Goal: Complete application form: Complete application form

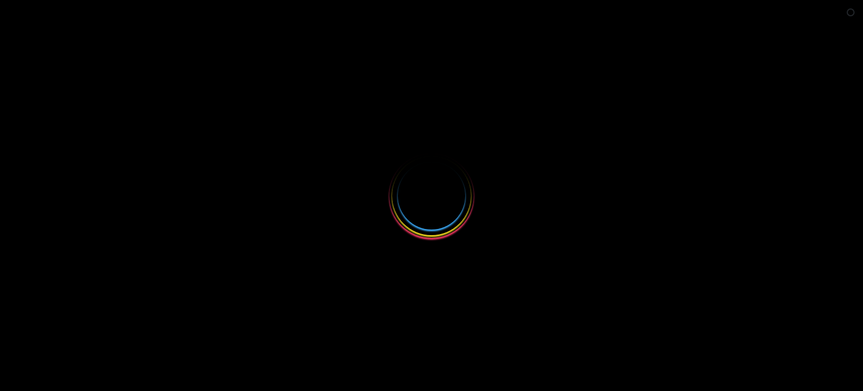
select select
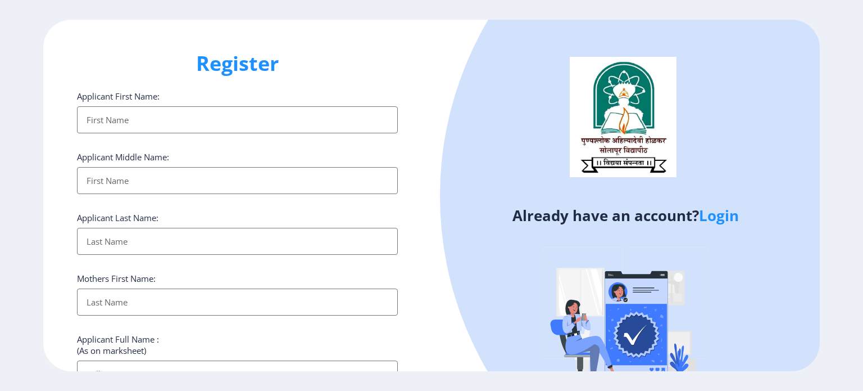
click at [728, 216] on link "Login" at bounding box center [719, 215] width 40 height 20
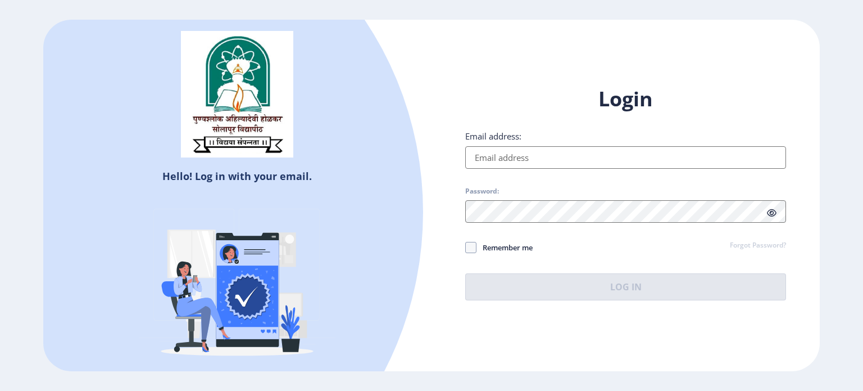
click at [530, 160] on input "Email address:" at bounding box center [625, 157] width 321 height 22
type input "[EMAIL_ADDRESS][DOMAIN_NAME]"
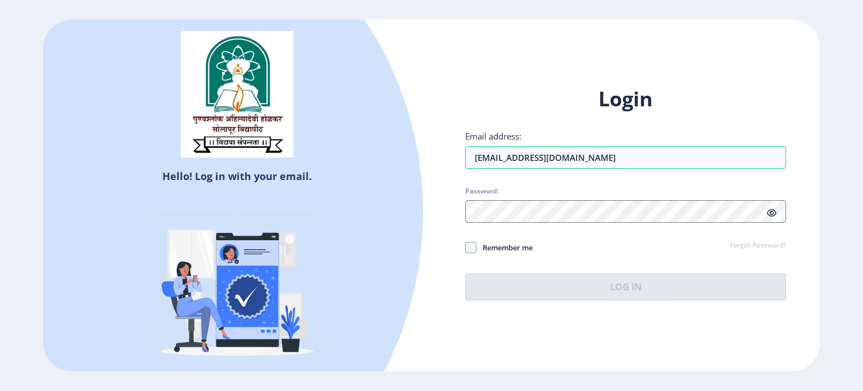
click at [774, 214] on div at bounding box center [625, 211] width 321 height 22
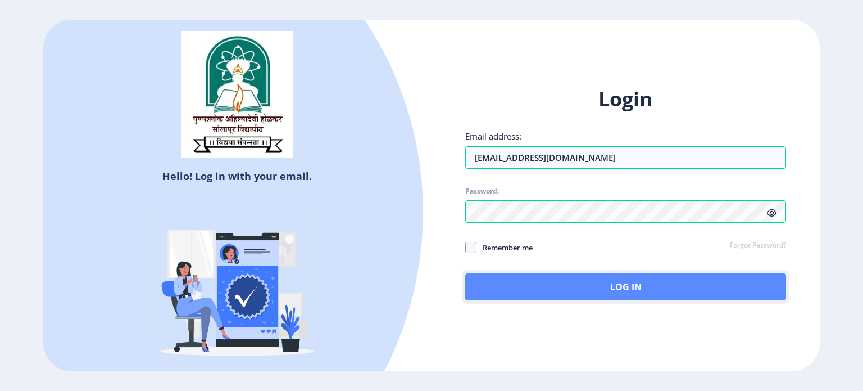
click at [611, 289] on button "Log In" at bounding box center [625, 286] width 321 height 27
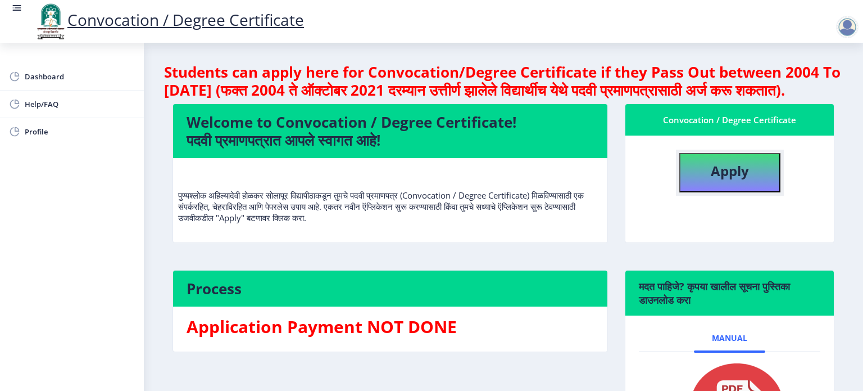
click at [691, 192] on button "Apply" at bounding box center [730, 172] width 101 height 39
select select
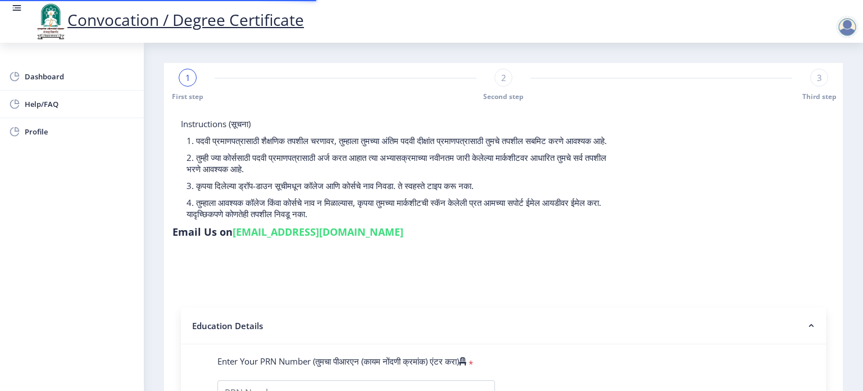
type input "0900000321"
select select "Regular"
select select "2011"
select select "April"
select select "HIGHER SECOND CLASS"
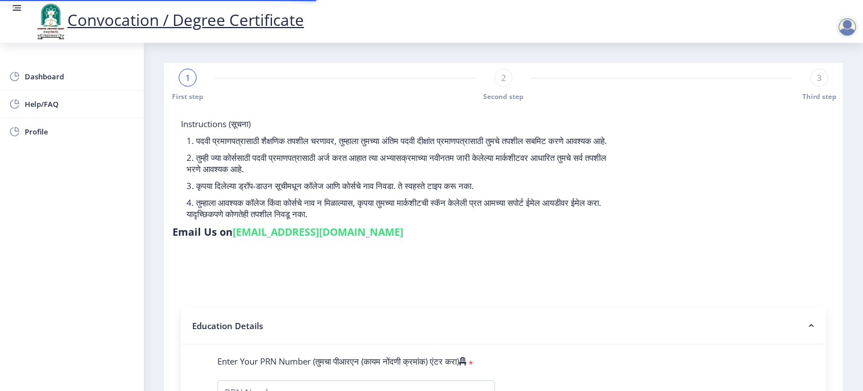
type input "1359"
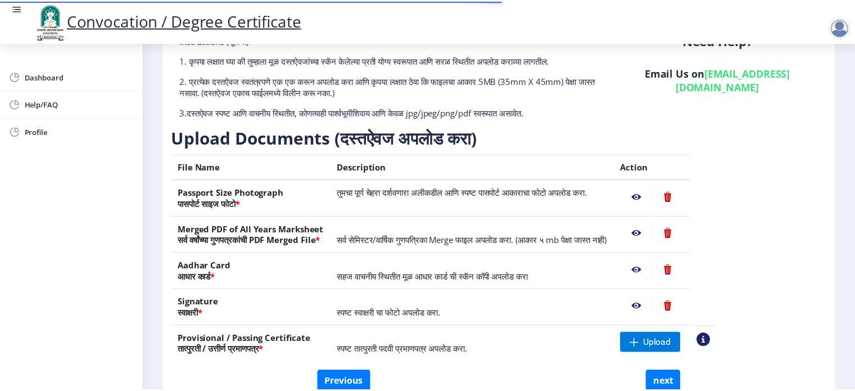
scroll to position [112, 0]
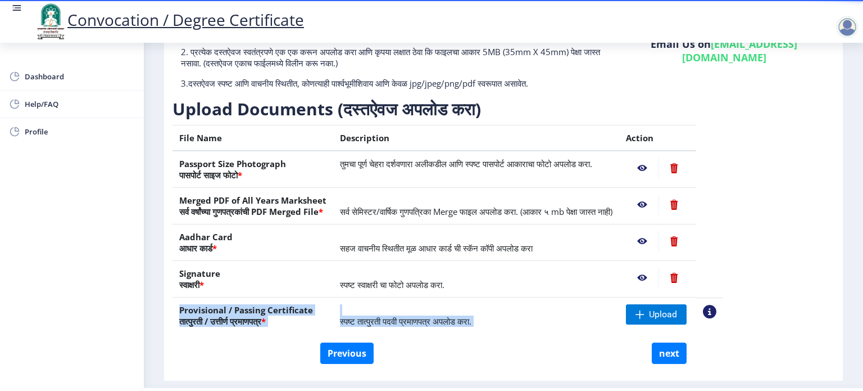
click at [723, 305] on table "File Name Description Action Passport Size Photograph पासपोर्ट साइज फोटो * तुमच…" at bounding box center [448, 229] width 551 height 209
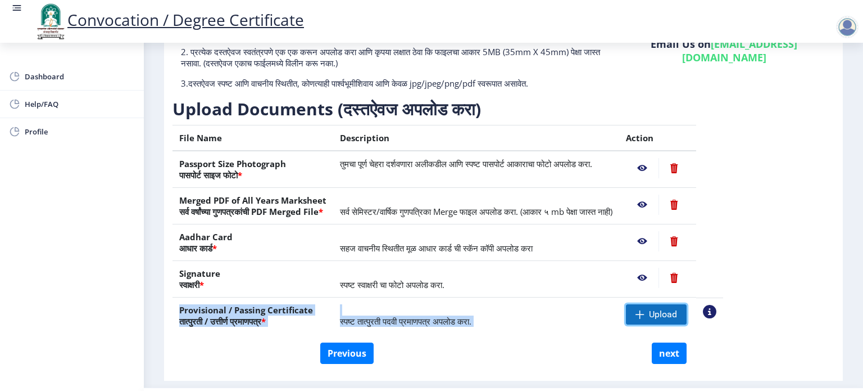
click at [677, 312] on span "Upload" at bounding box center [663, 314] width 28 height 11
click at [677, 315] on span "Upload" at bounding box center [663, 314] width 28 height 11
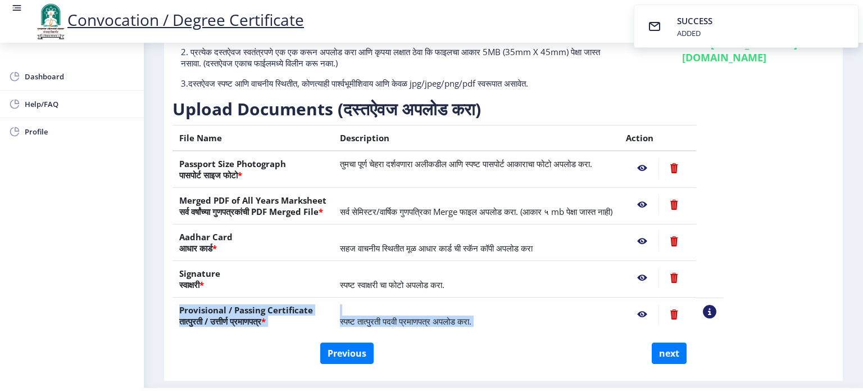
click at [717, 312] on nb-action at bounding box center [709, 311] width 13 height 13
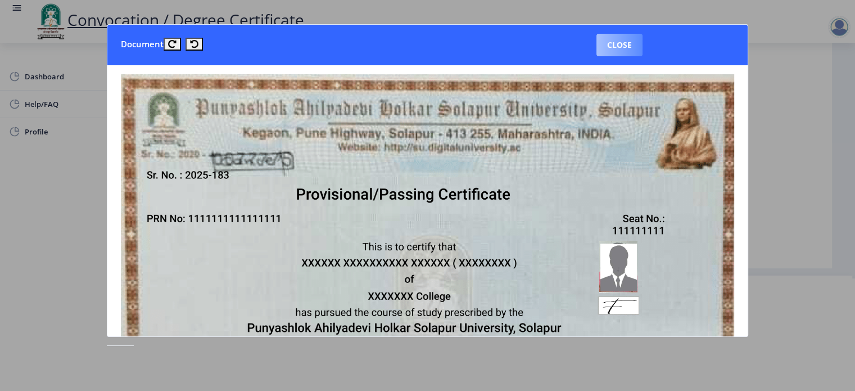
click at [621, 45] on button "Close" at bounding box center [619, 45] width 46 height 22
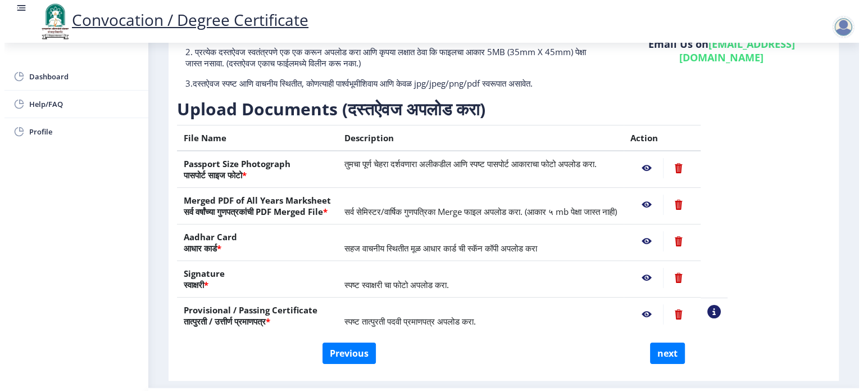
scroll to position [32, 0]
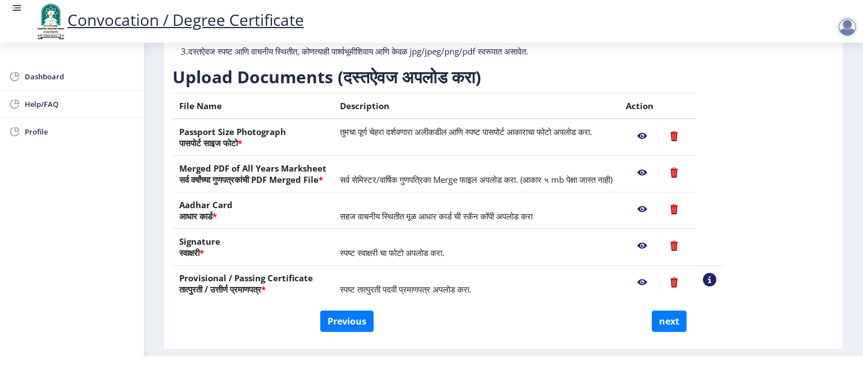
click at [659, 131] on nb-action at bounding box center [642, 136] width 33 height 20
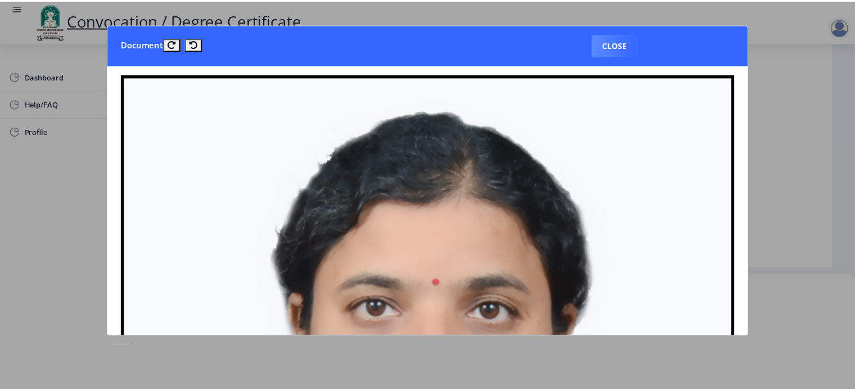
scroll to position [0, 0]
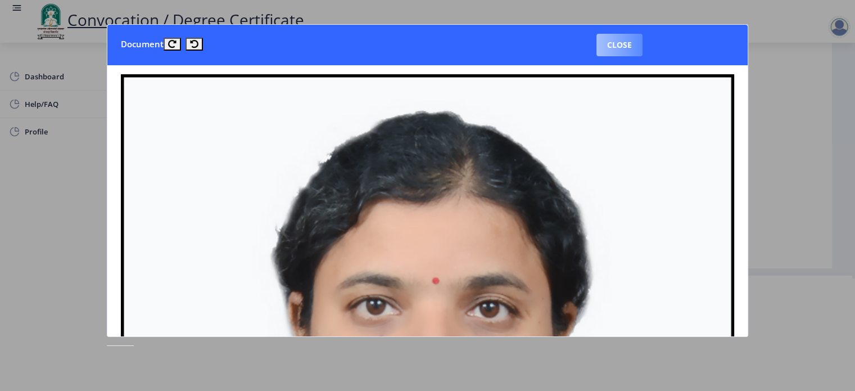
click at [611, 52] on button "Close" at bounding box center [619, 45] width 46 height 22
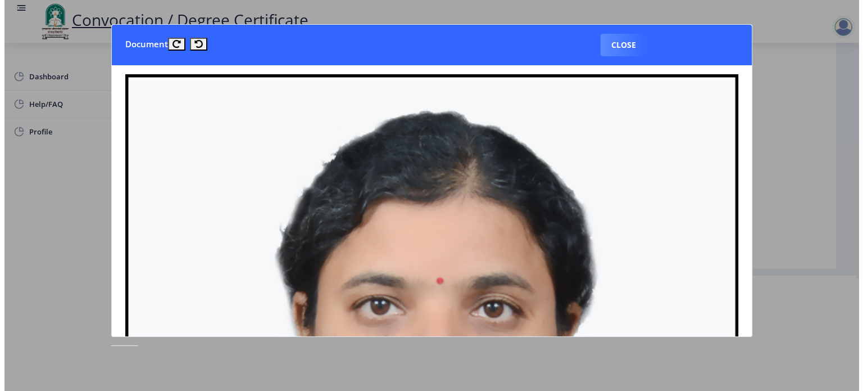
scroll to position [32, 0]
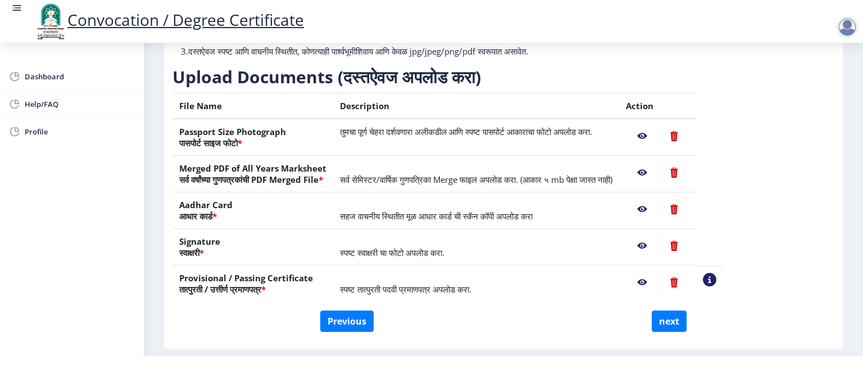
click at [659, 173] on nb-action at bounding box center [642, 172] width 33 height 20
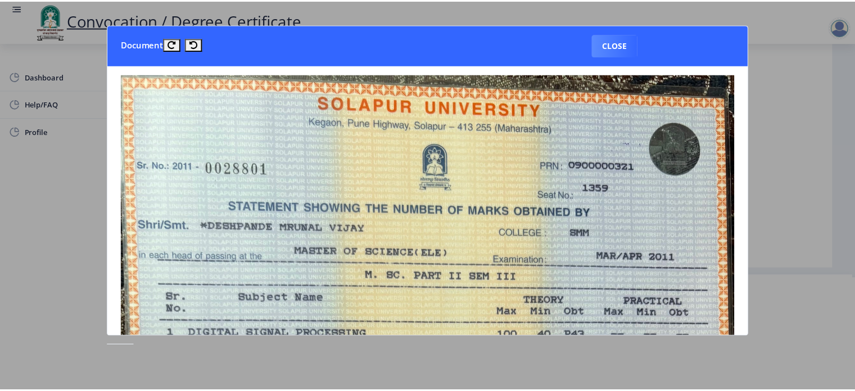
scroll to position [0, 0]
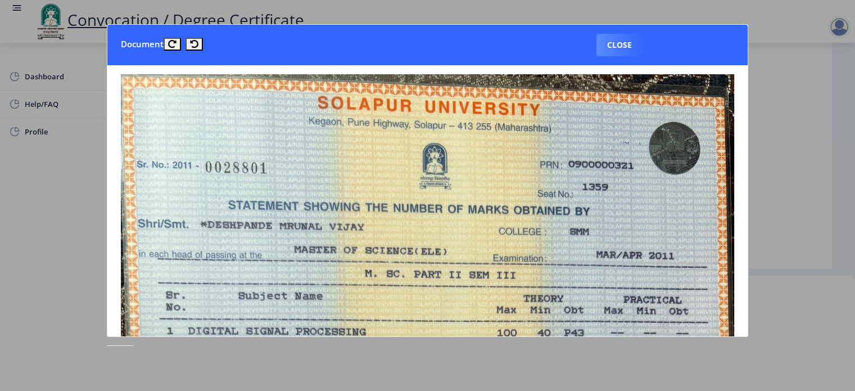
click at [617, 44] on button "Close" at bounding box center [619, 45] width 46 height 22
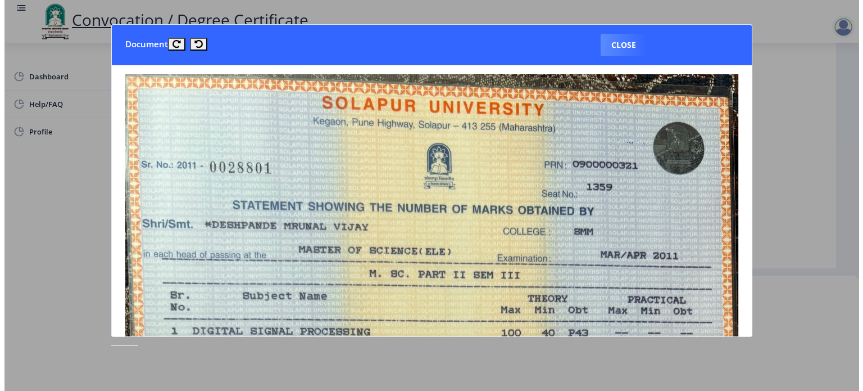
scroll to position [32, 0]
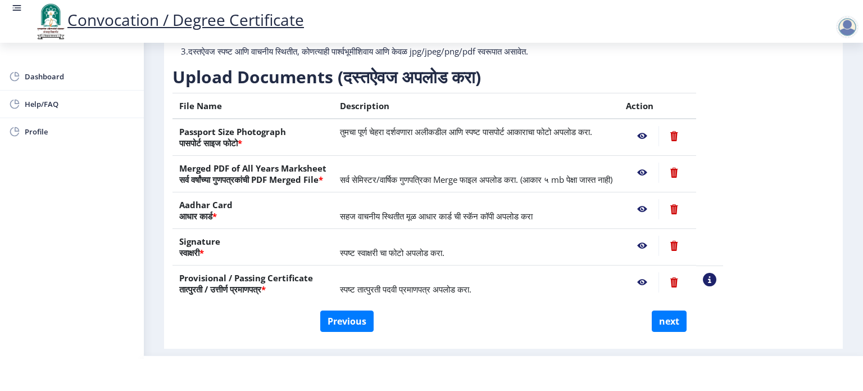
click at [659, 168] on nb-action at bounding box center [642, 172] width 33 height 20
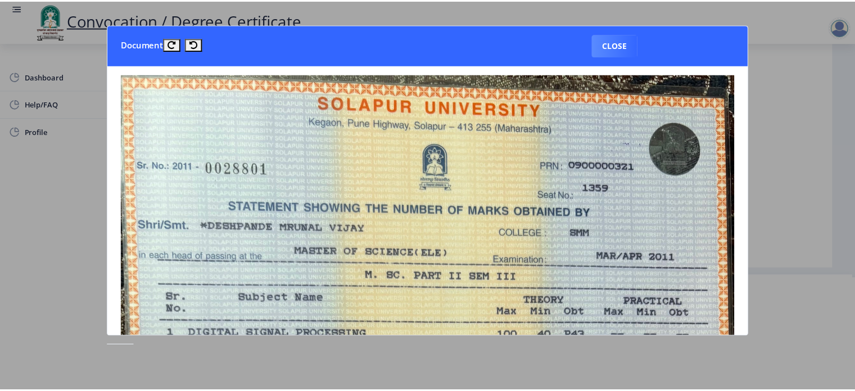
scroll to position [0, 0]
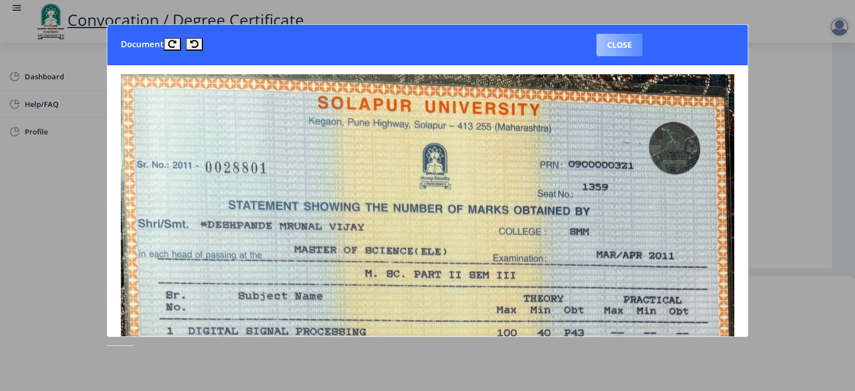
click at [623, 40] on button "Close" at bounding box center [619, 45] width 46 height 22
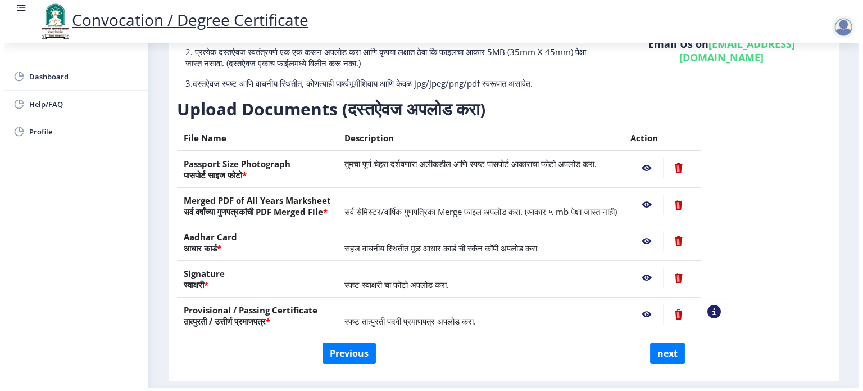
scroll to position [32, 0]
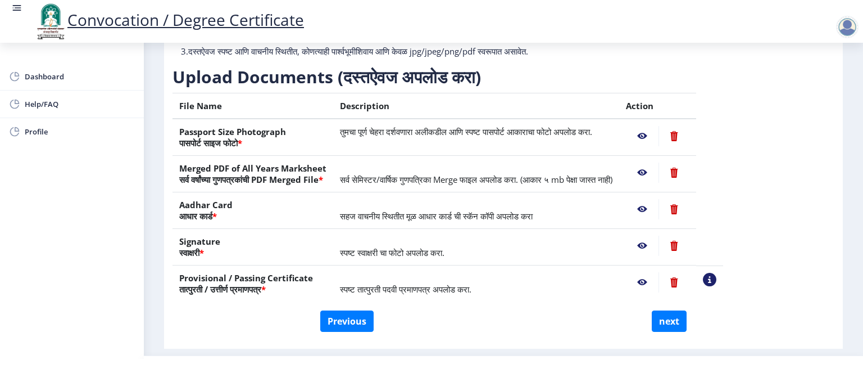
click at [659, 206] on nb-action at bounding box center [642, 209] width 33 height 20
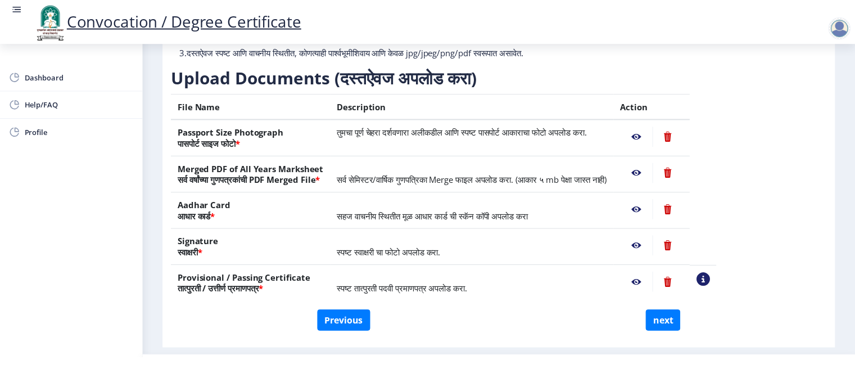
scroll to position [0, 0]
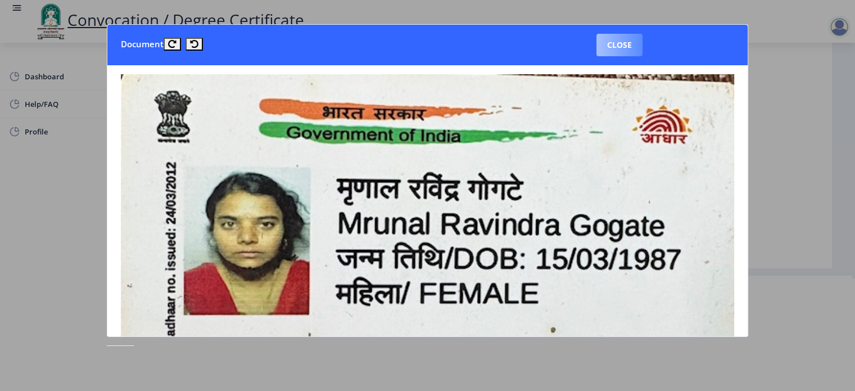
click at [606, 48] on button "Close" at bounding box center [619, 45] width 46 height 22
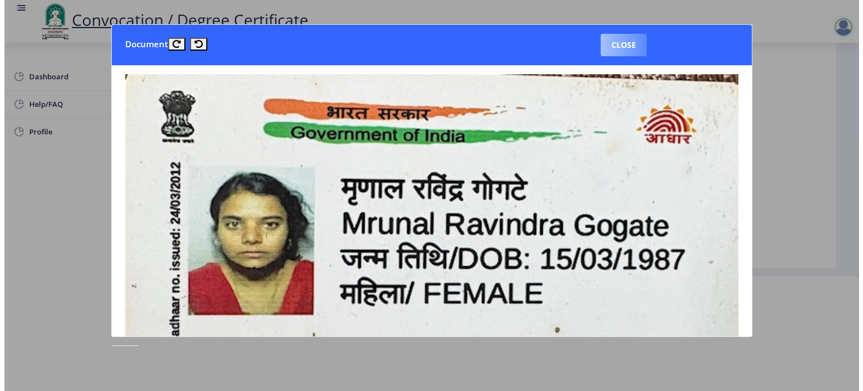
scroll to position [32, 0]
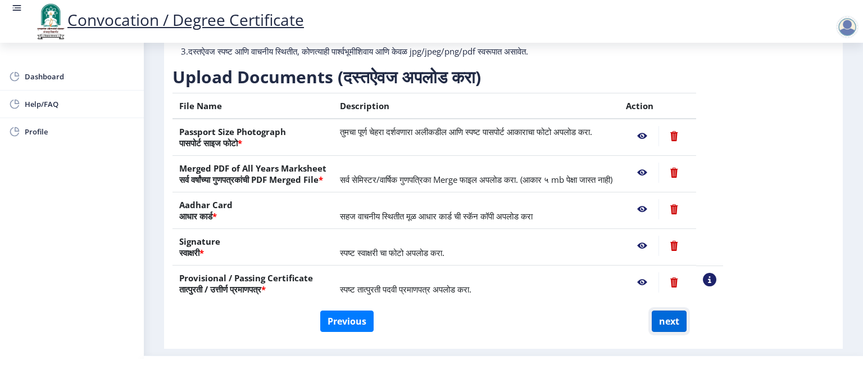
click at [666, 324] on button "next" at bounding box center [669, 320] width 35 height 21
select select
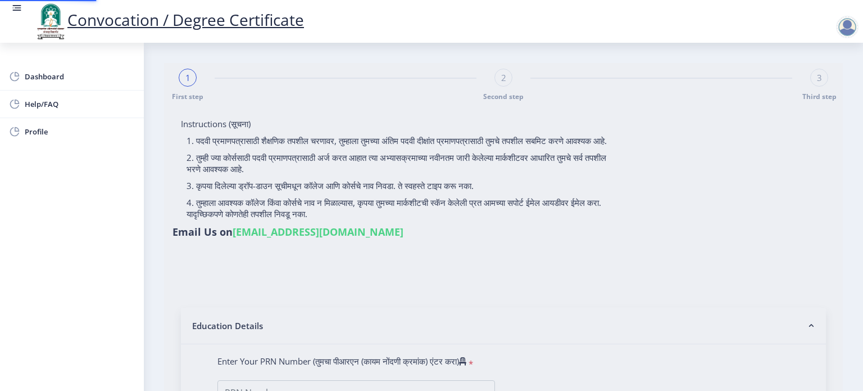
select select
type input "[PERSON_NAME] [PERSON_NAME]"
type input "alka"
type input "0900000321"
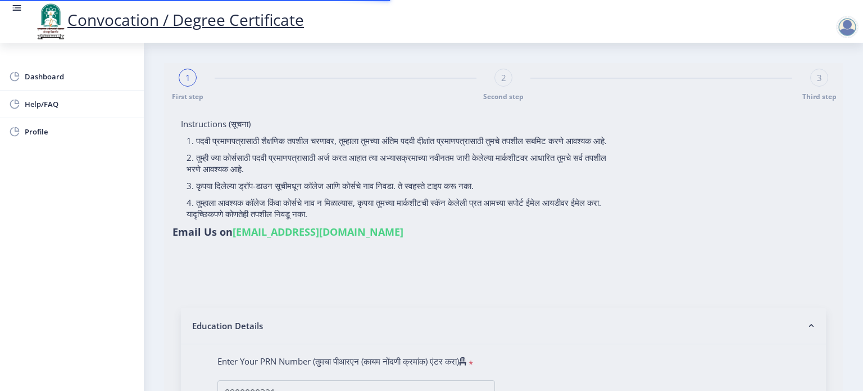
select select "Regular"
select select "2011"
select select "April"
select select "HIGHER SECOND CLASS"
type input "1359"
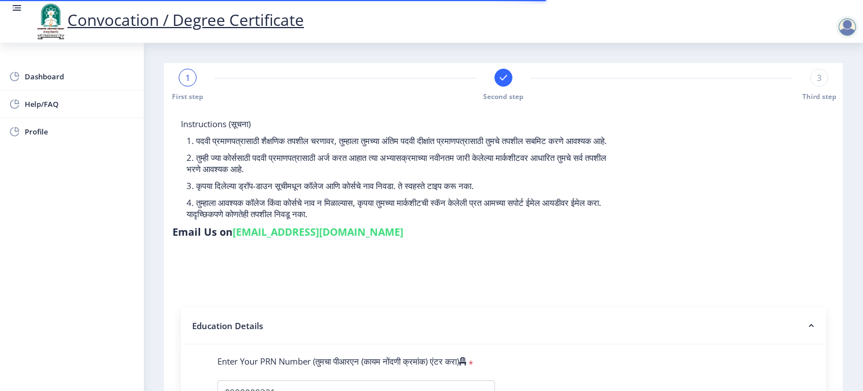
select select
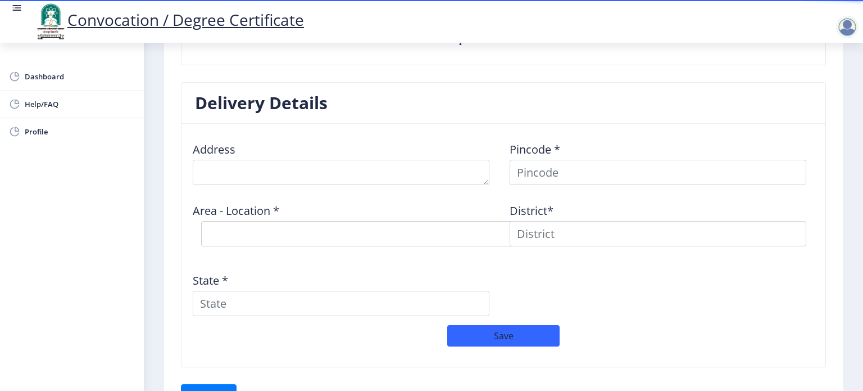
scroll to position [899, 0]
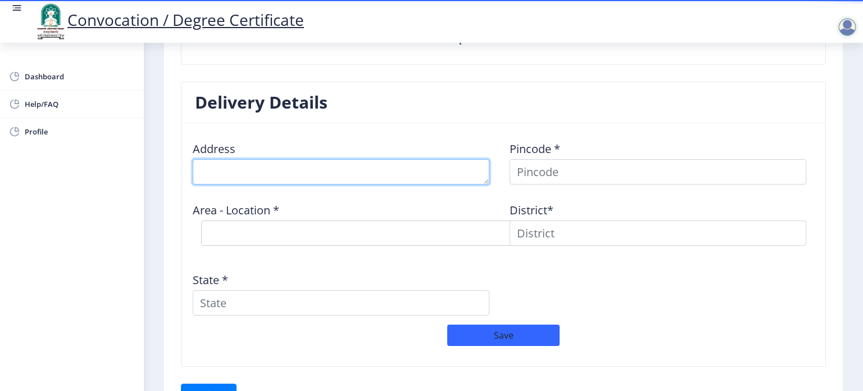
click at [225, 167] on textarea at bounding box center [341, 171] width 297 height 25
type textarea "[GEOGRAPHIC_DATA][PERSON_NAME][GEOGRAPHIC_DATA] , near [GEOGRAPHIC_DATA], [GEOG…"
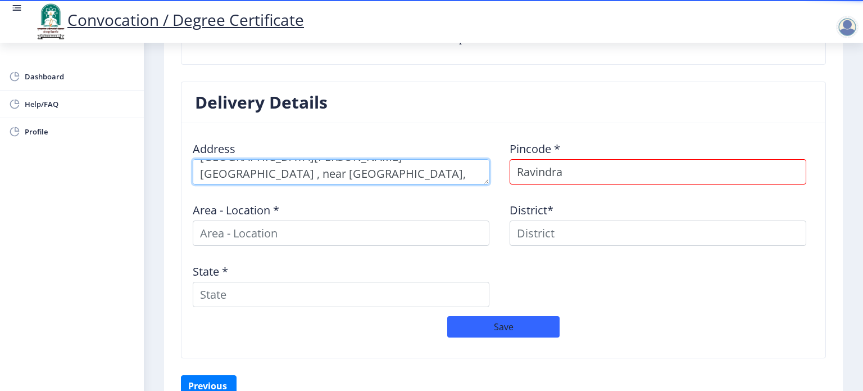
scroll to position [16, 0]
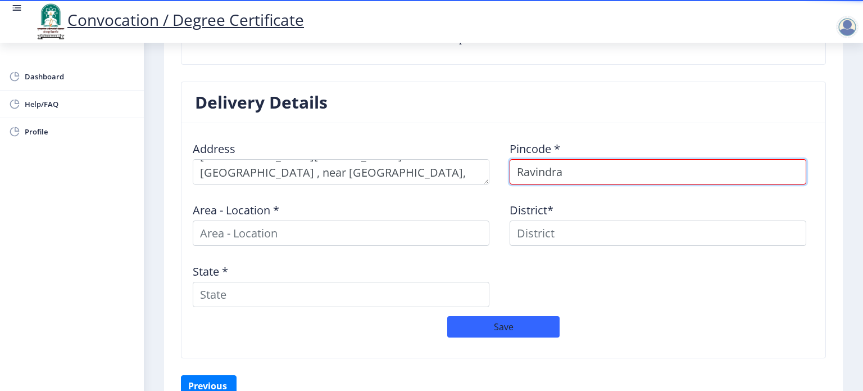
click at [578, 167] on input "Ravindra" at bounding box center [658, 171] width 297 height 25
type input "R"
type input "413102"
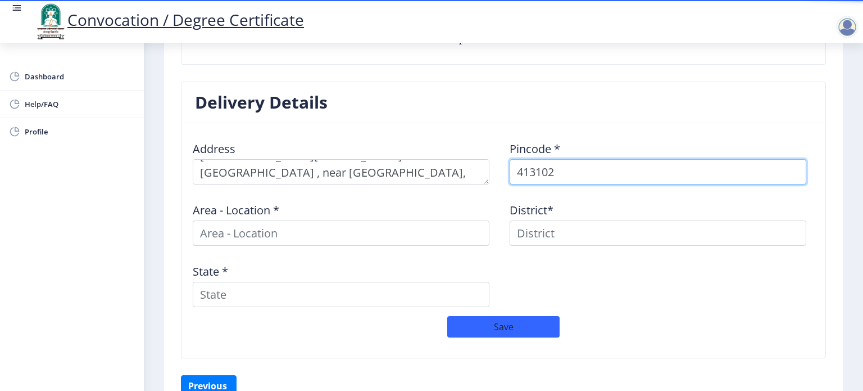
select select
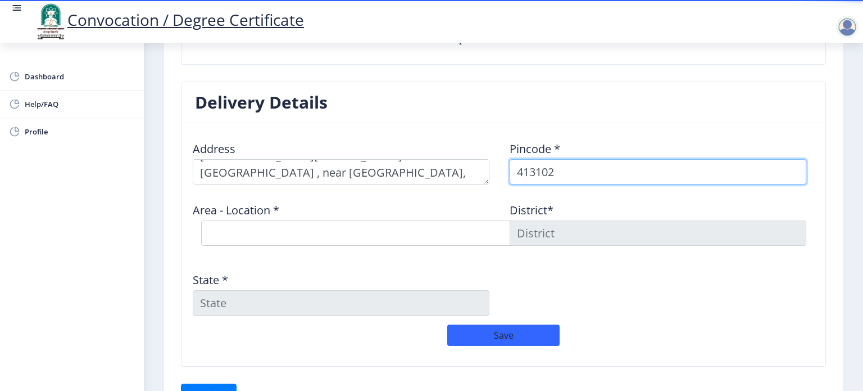
type input "413102"
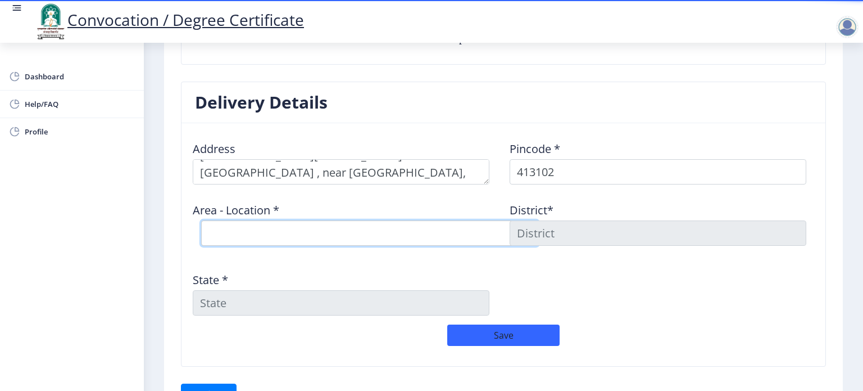
click at [219, 222] on select "Select Area Location [GEOGRAPHIC_DATA] S.O Baramati H.O Barhanpur B.O Dorlewadi…" at bounding box center [369, 232] width 337 height 25
click at [218, 228] on select "Select Area Location [GEOGRAPHIC_DATA] S.O Baramati H.O Barhanpur B.O Dorlewadi…" at bounding box center [369, 232] width 337 height 25
click at [249, 230] on select "Select Area Location [GEOGRAPHIC_DATA] S.O Baramati H.O Barhanpur B.O Dorlewadi…" at bounding box center [369, 232] width 337 height 25
click at [245, 231] on select "Select Area Location [GEOGRAPHIC_DATA] S.O Baramati H.O Barhanpur B.O Dorlewadi…" at bounding box center [369, 232] width 337 height 25
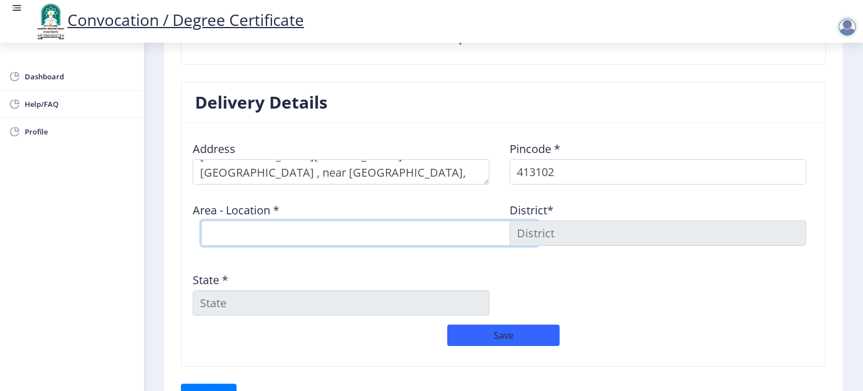
click at [246, 229] on select "Select Area Location [GEOGRAPHIC_DATA] S.O Baramati H.O Barhanpur B.O Dorlewadi…" at bounding box center [369, 232] width 337 height 25
select select "1: Object"
click at [201, 220] on select "Select Area Location [GEOGRAPHIC_DATA] S.O Baramati H.O Barhanpur B.O Dorlewadi…" at bounding box center [369, 232] width 337 height 25
type input "[GEOGRAPHIC_DATA]"
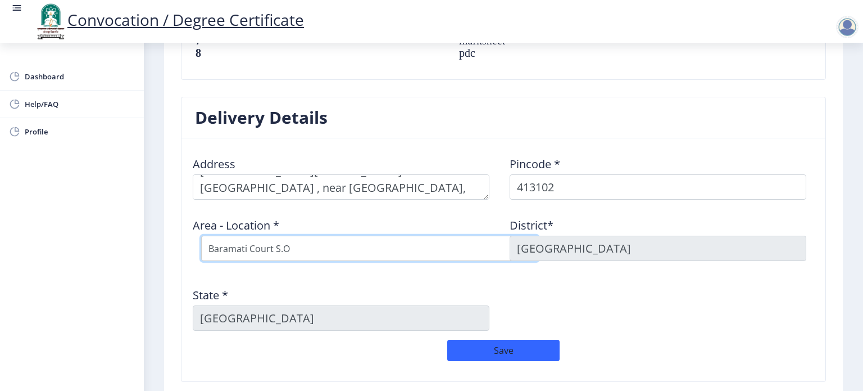
scroll to position [856, 0]
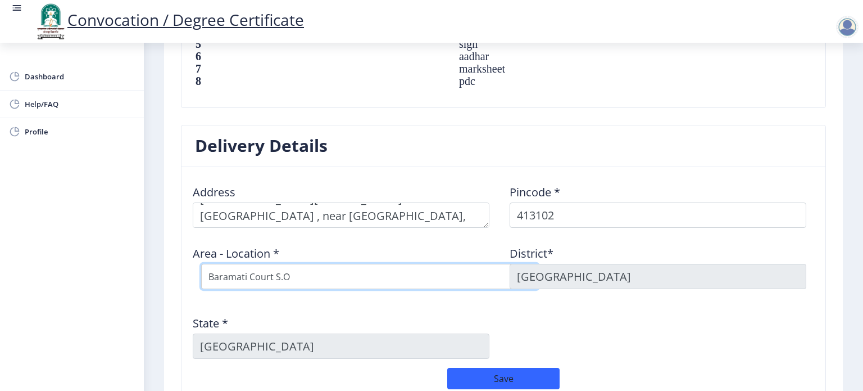
click at [333, 279] on select "Select Area Location [GEOGRAPHIC_DATA] S.O Baramati H.O Barhanpur B.O Dorlewadi…" at bounding box center [369, 276] width 337 height 25
select select "2: Object"
click at [201, 264] on select "Select Area Location [GEOGRAPHIC_DATA] S.O Baramati H.O Barhanpur B.O Dorlewadi…" at bounding box center [369, 276] width 337 height 25
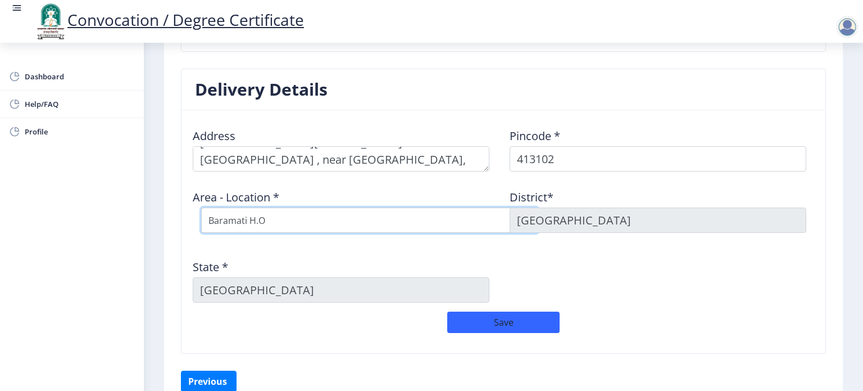
scroll to position [968, 0]
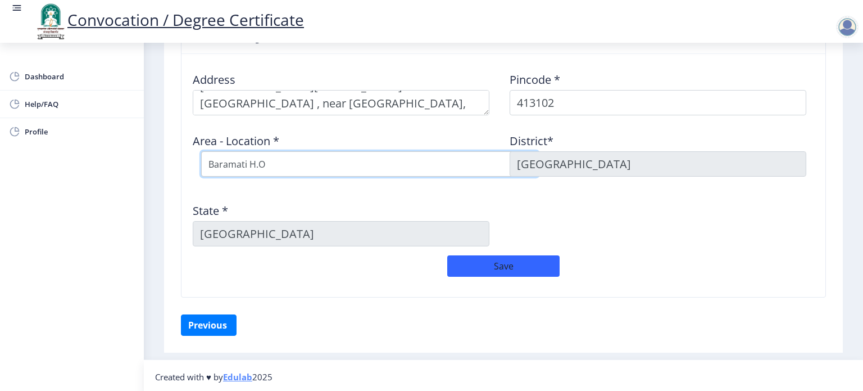
click at [270, 155] on select "Select Area Location [GEOGRAPHIC_DATA] S.O Baramati H.O Barhanpur B.O Dorlewadi…" at bounding box center [369, 163] width 337 height 25
